Goal: Information Seeking & Learning: Find specific fact

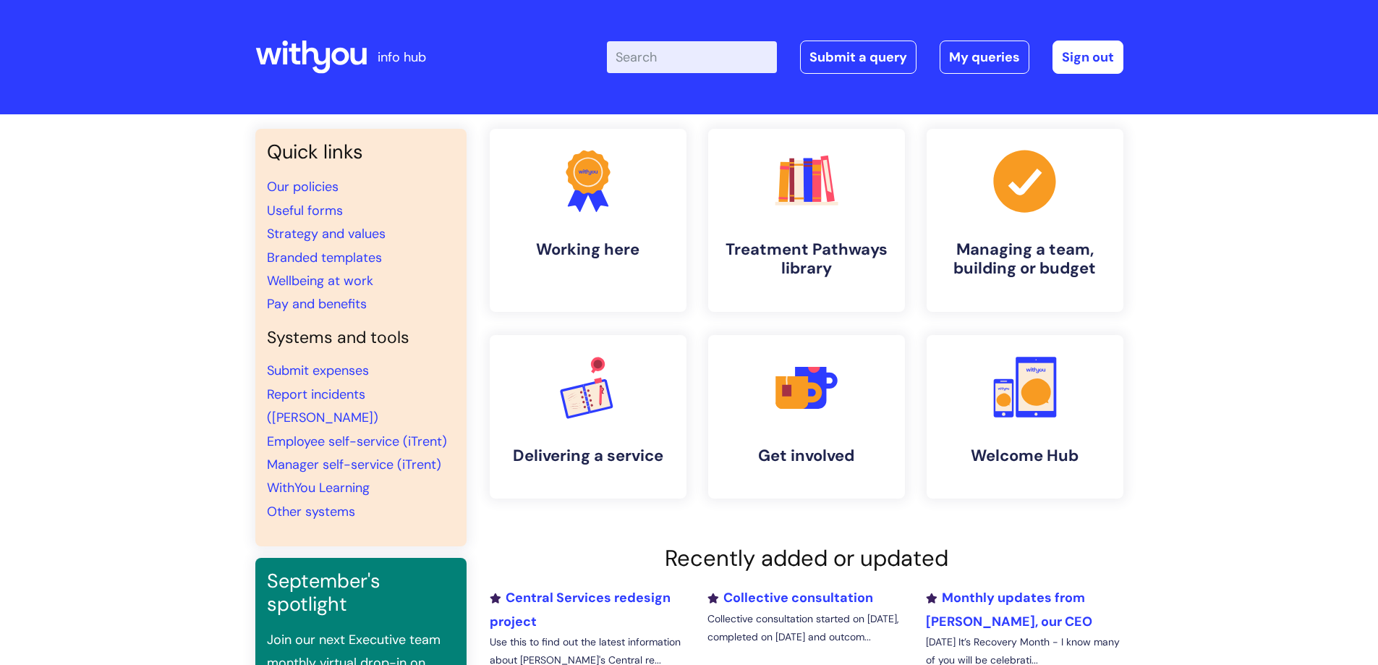
click at [675, 51] on input "Enter your search term here..." at bounding box center [692, 57] width 170 height 32
type input "sick"
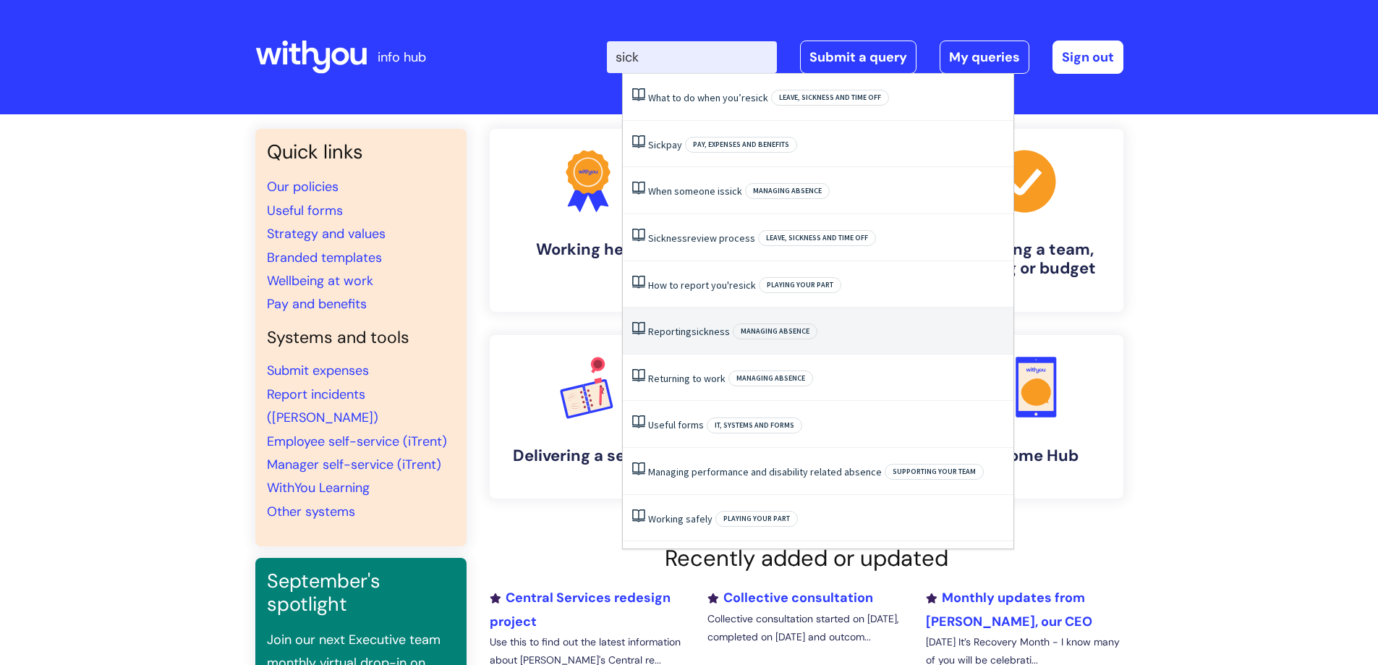
click at [694, 317] on li "Reporting sickness Managing absence" at bounding box center [818, 330] width 391 height 47
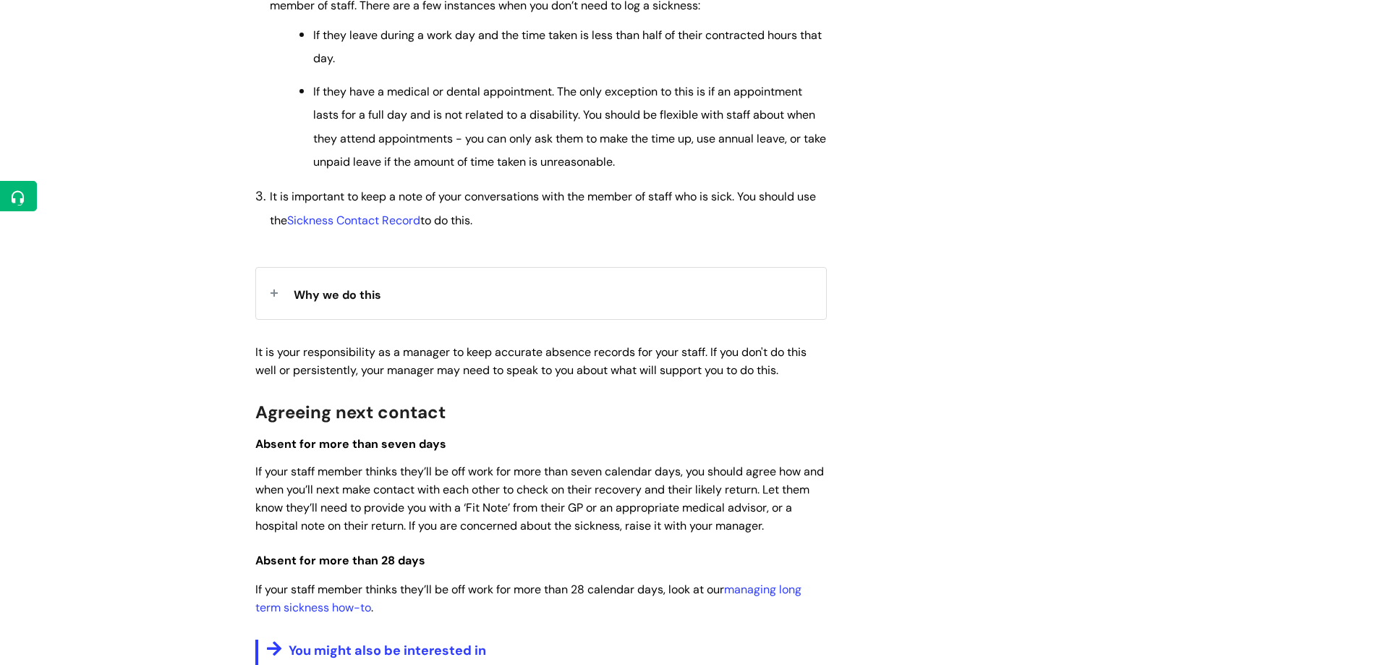
scroll to position [796, 0]
